Goal: Task Accomplishment & Management: Use online tool/utility

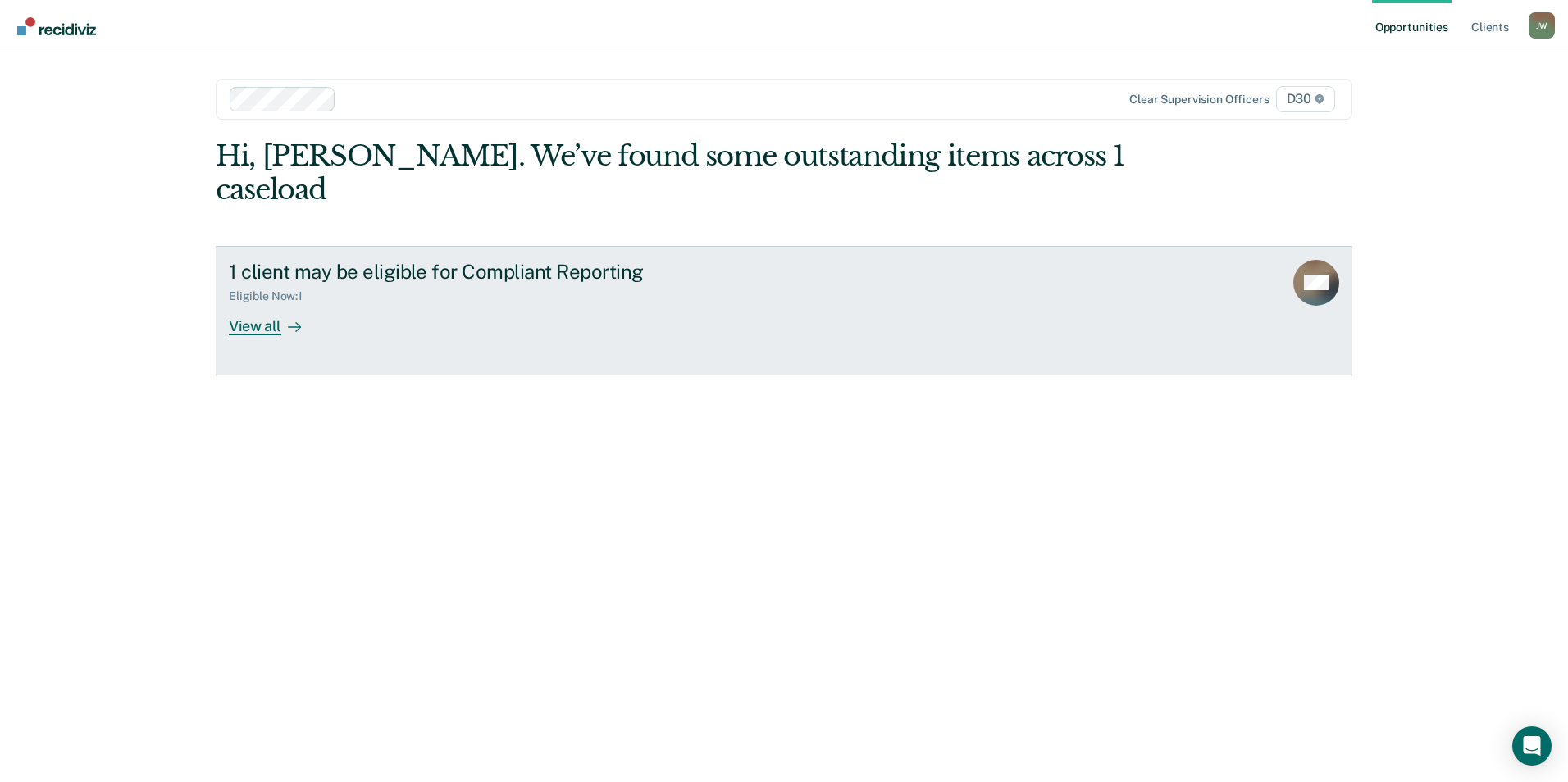
click at [262, 303] on div "View all" at bounding box center [275, 319] width 92 height 32
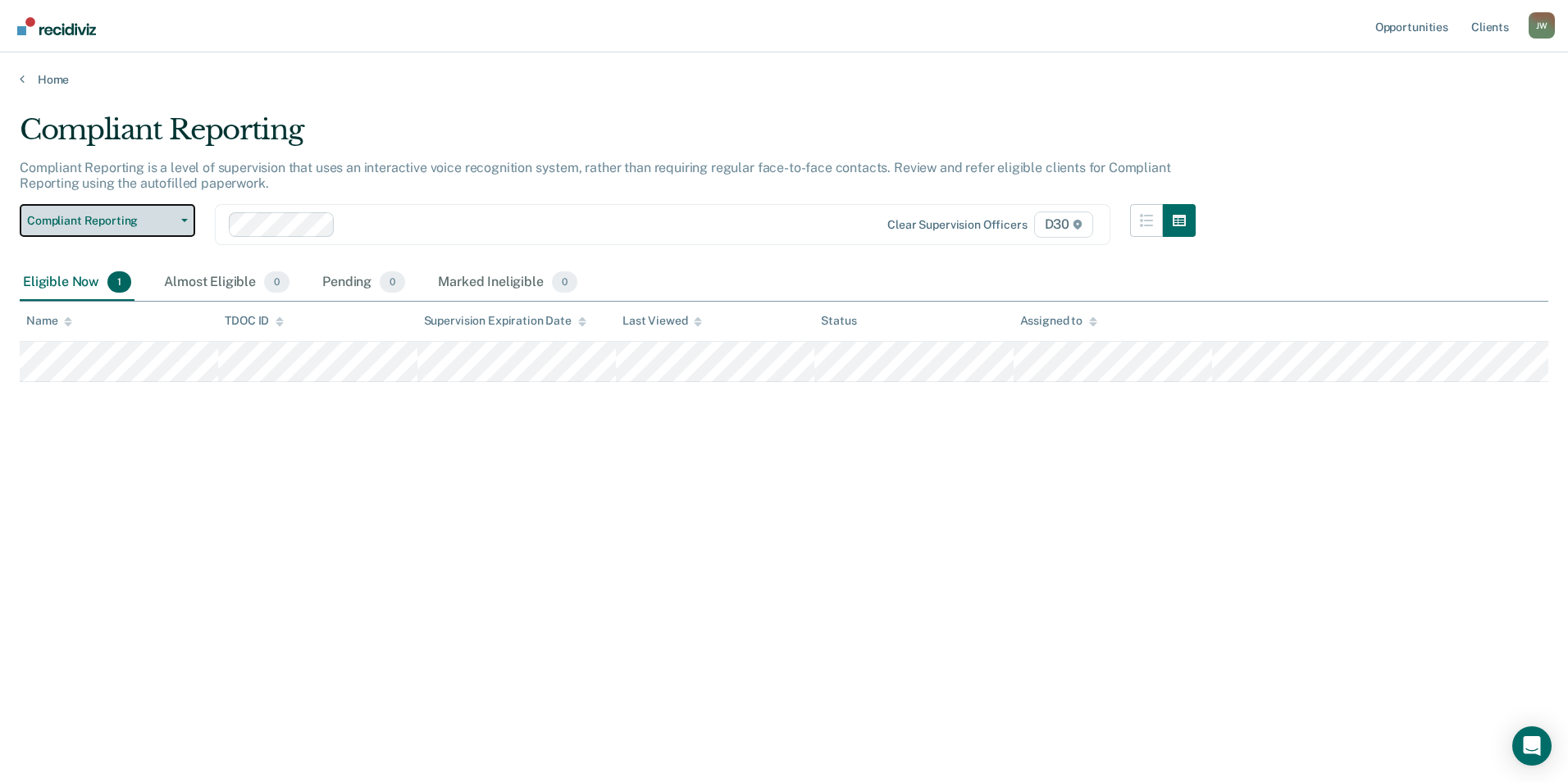
click at [167, 214] on span "Compliant Reporting" at bounding box center [101, 221] width 148 height 14
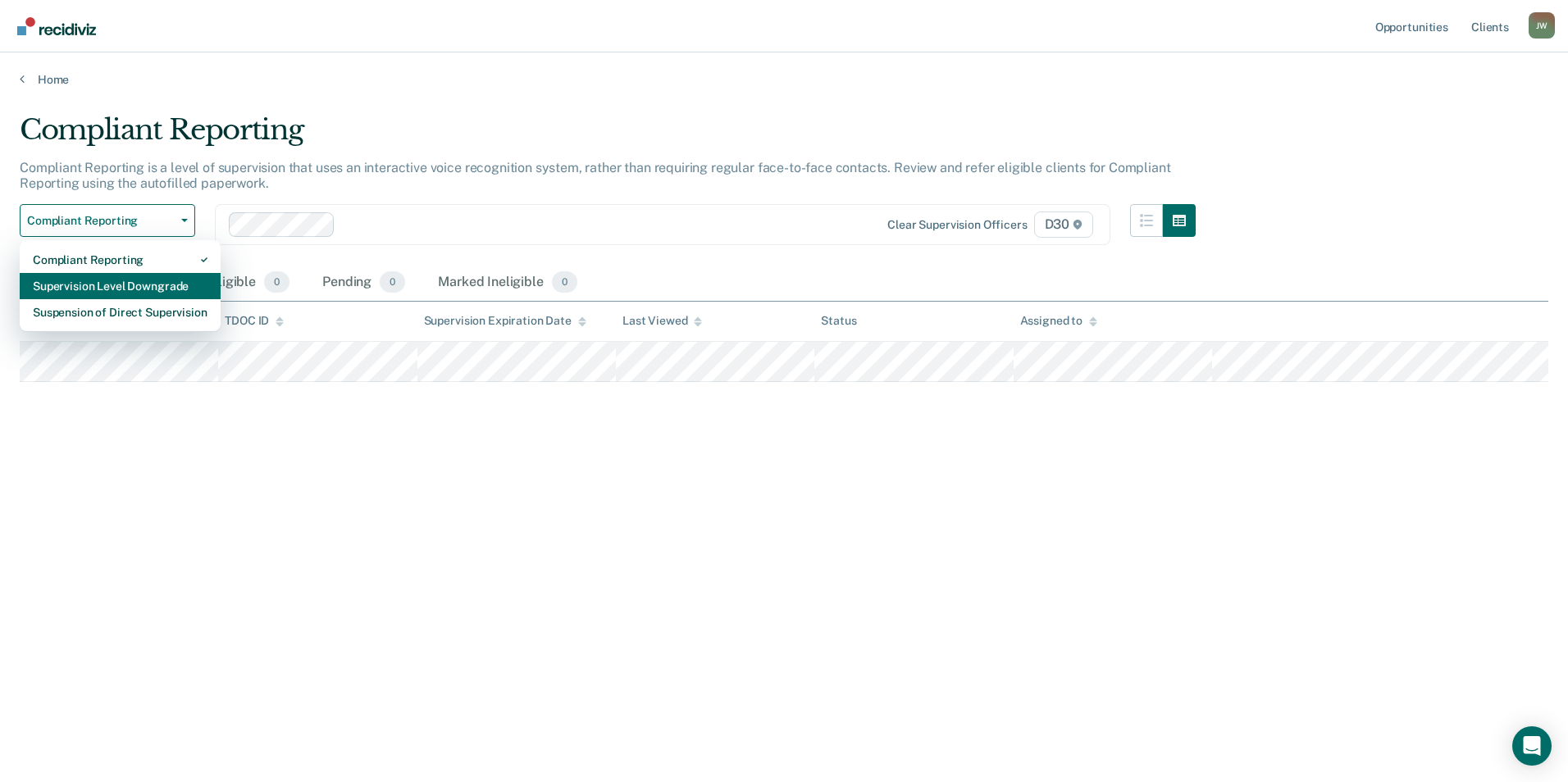
click at [151, 285] on div "Supervision Level Downgrade" at bounding box center [120, 286] width 174 height 27
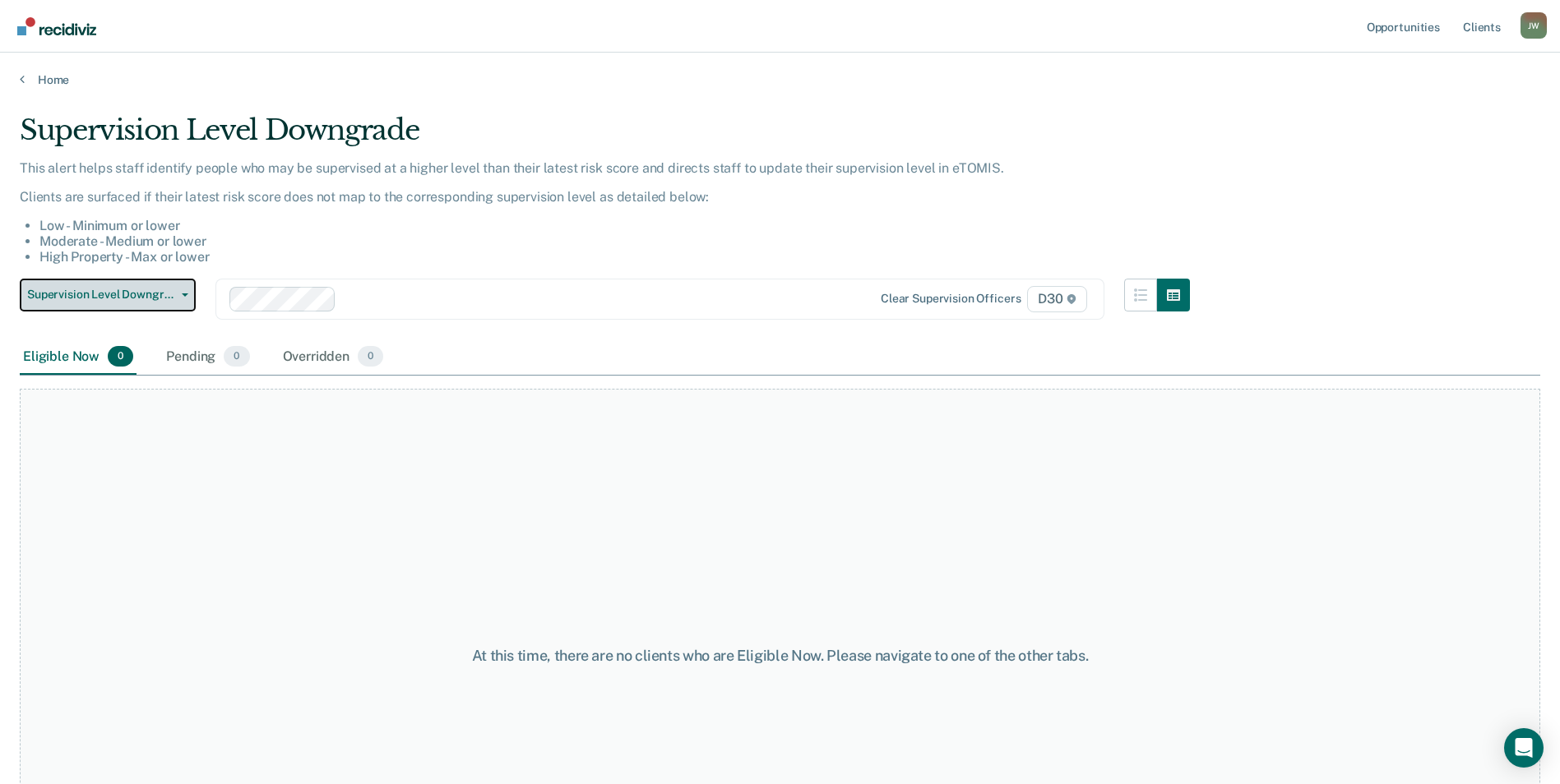
click at [157, 295] on span "Supervision Level Downgrade" at bounding box center [102, 294] width 148 height 14
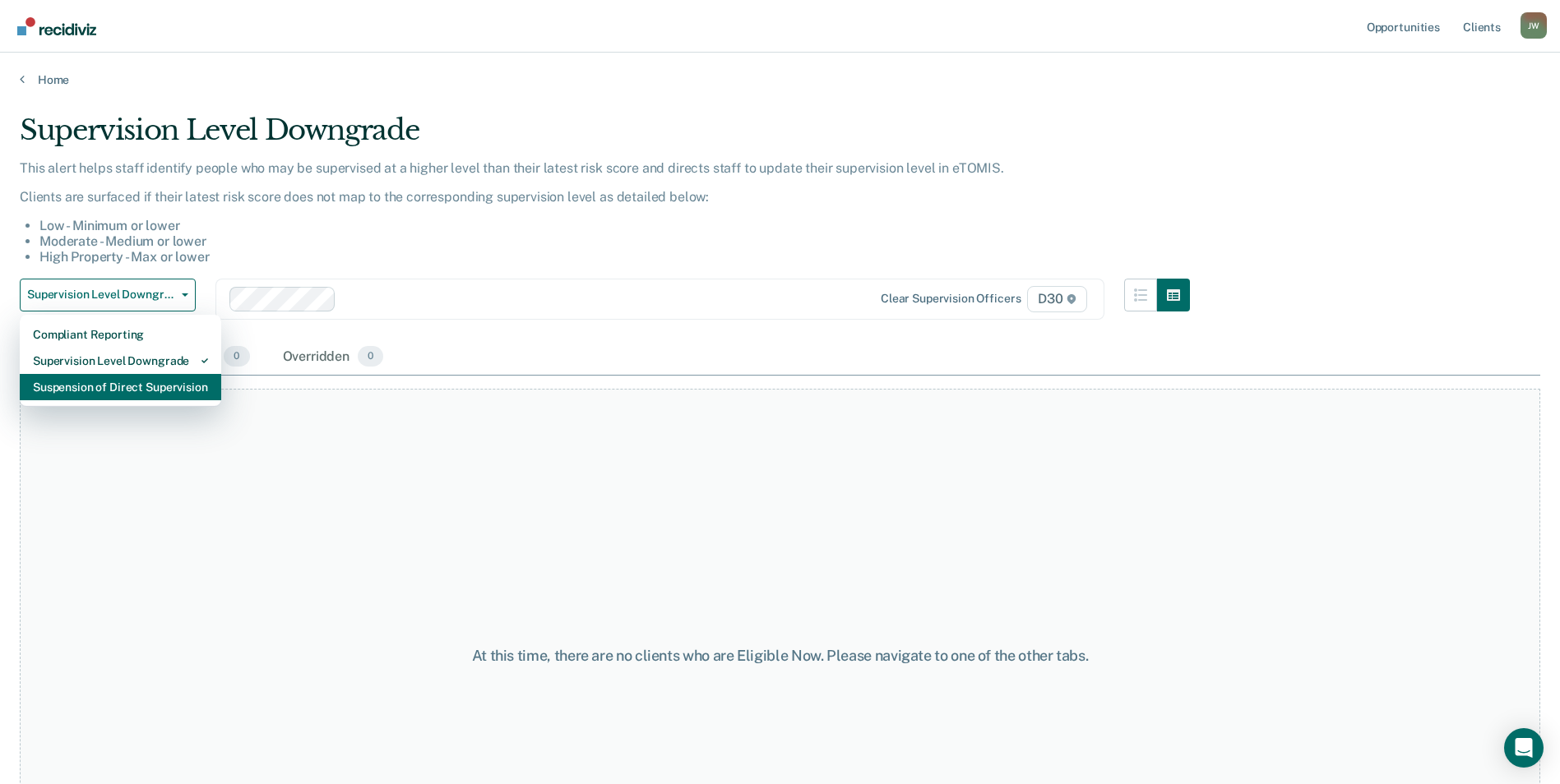
click at [141, 383] on div "Suspension of Direct Supervision" at bounding box center [121, 387] width 175 height 27
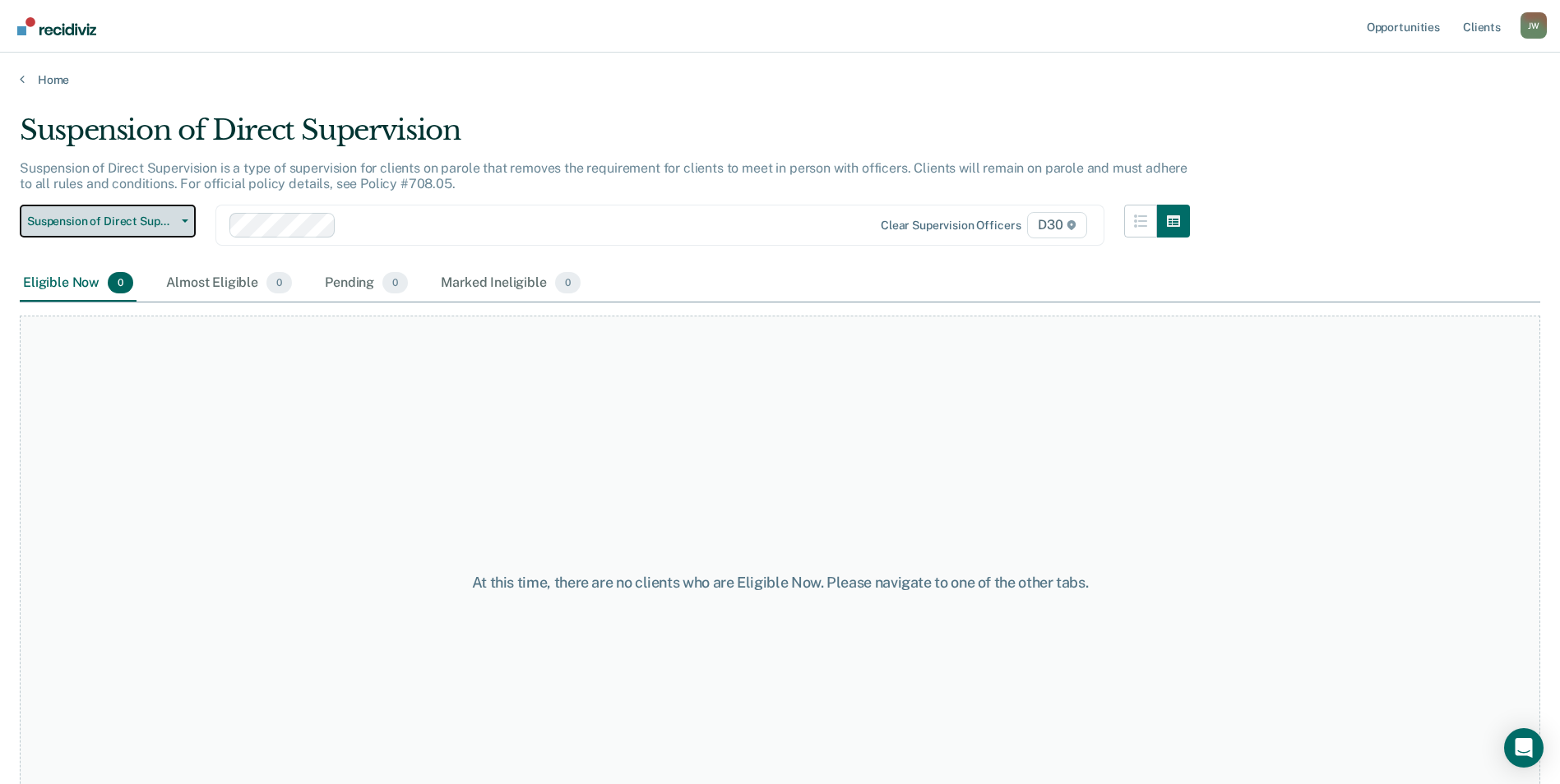
click at [167, 230] on button "Suspension of Direct Supervision" at bounding box center [107, 221] width 176 height 33
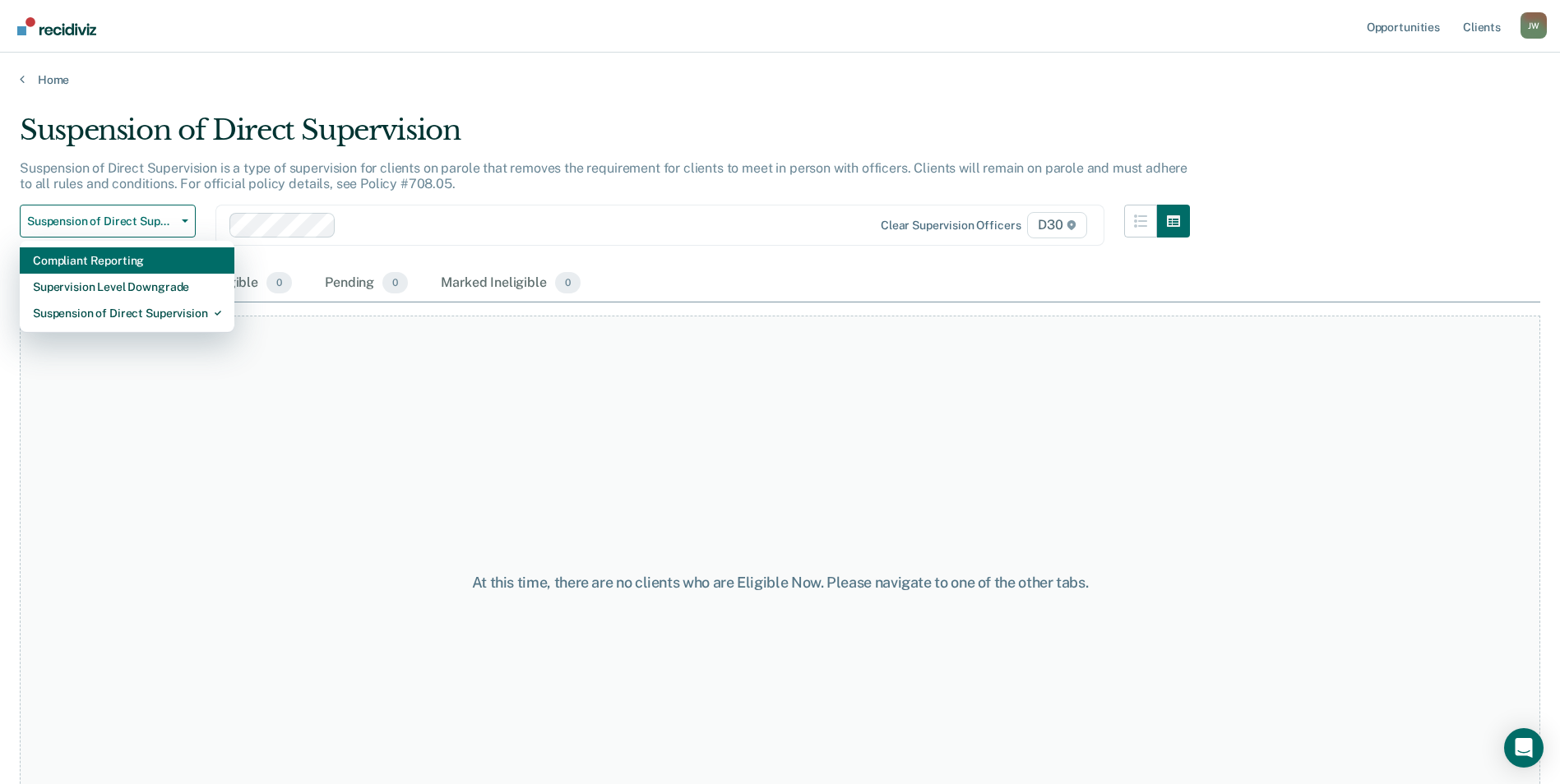
click at [160, 261] on div "Compliant Reporting" at bounding box center [127, 261] width 188 height 27
